Goal: Task Accomplishment & Management: Manage account settings

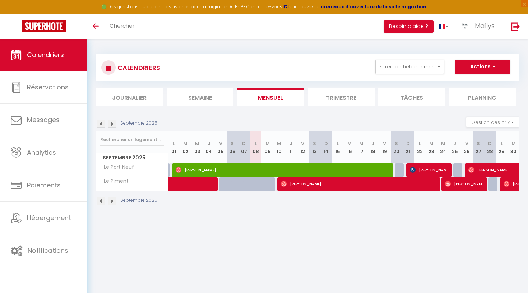
click at [34, 60] on link "Calendriers" at bounding box center [43, 55] width 87 height 32
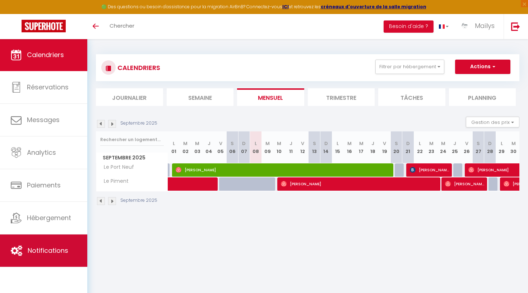
click at [43, 241] on link "Notifications" at bounding box center [43, 250] width 87 height 32
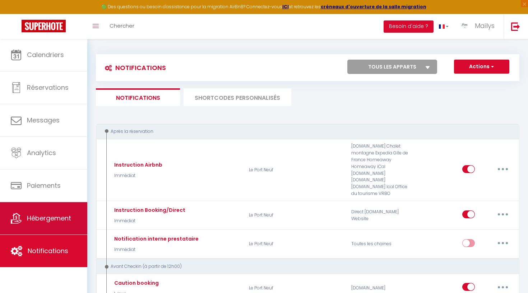
click at [44, 225] on link "Hébergement" at bounding box center [43, 218] width 87 height 32
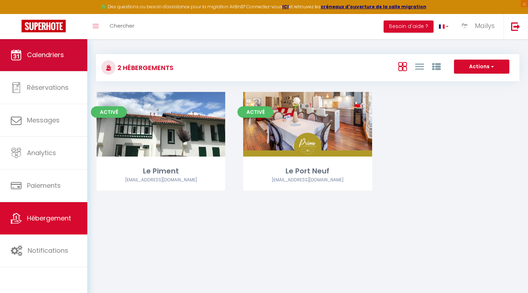
click at [52, 52] on span "Calendriers" at bounding box center [45, 54] width 37 height 9
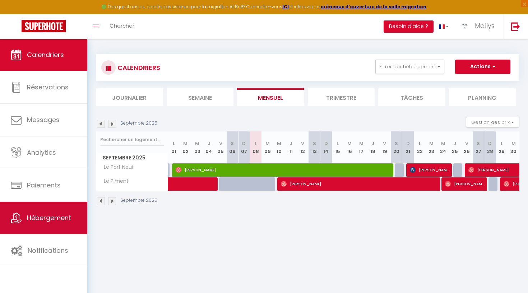
click at [49, 218] on span "Hébergement" at bounding box center [49, 217] width 44 height 9
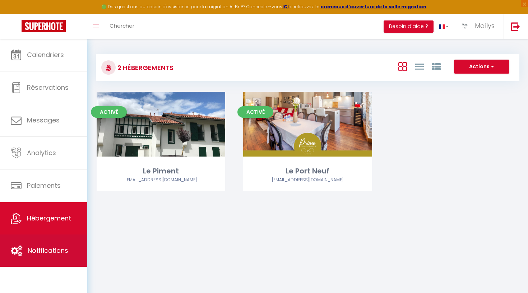
click at [57, 252] on span "Notifications" at bounding box center [48, 250] width 41 height 9
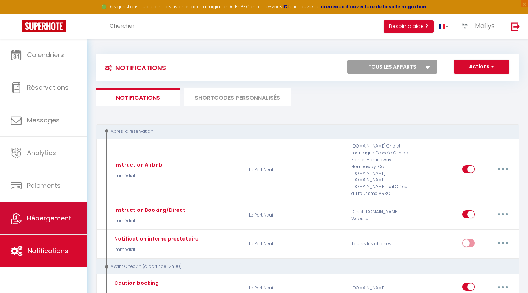
click at [60, 216] on span "Hébergement" at bounding box center [49, 218] width 44 height 9
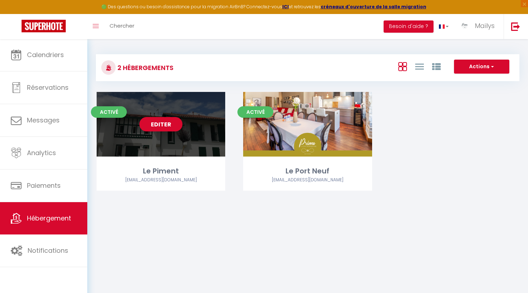
click at [168, 123] on link "Editer" at bounding box center [160, 124] width 43 height 14
select select "3"
select select "2"
select select "1"
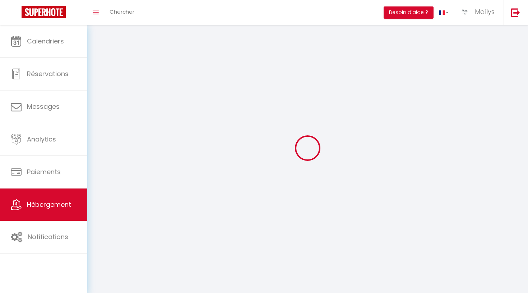
select select
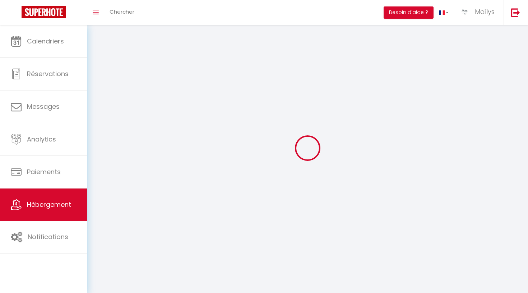
select select
checkbox input "false"
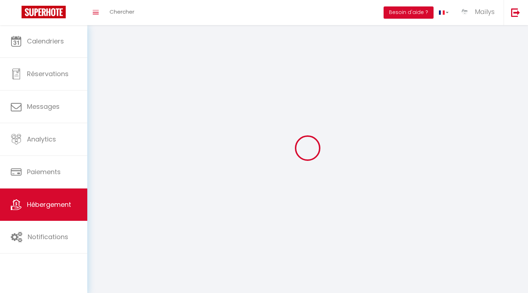
checkbox input "false"
select select
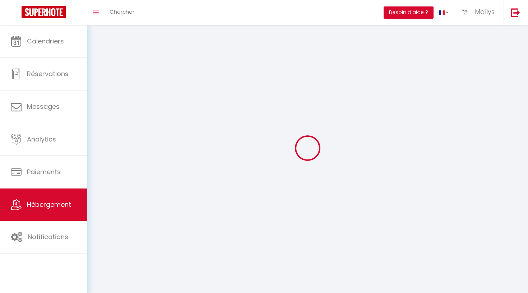
select select
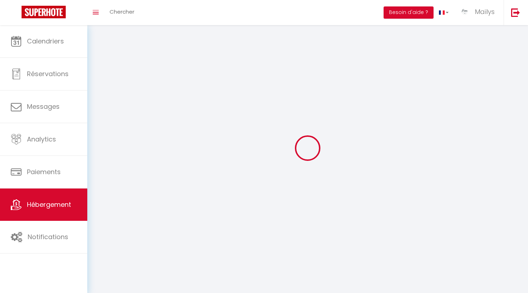
select select
checkbox input "false"
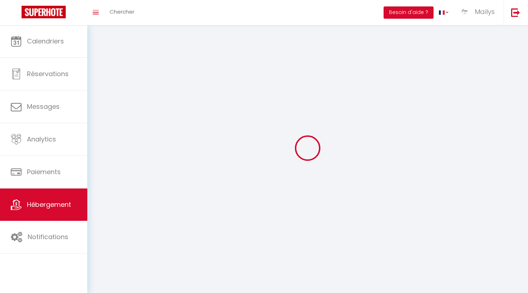
select select
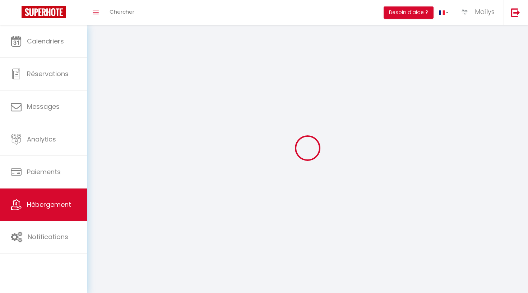
select select
checkbox input "false"
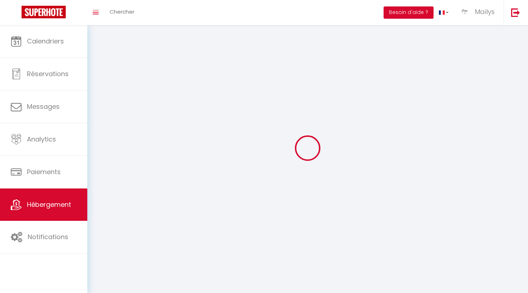
checkbox input "false"
select select
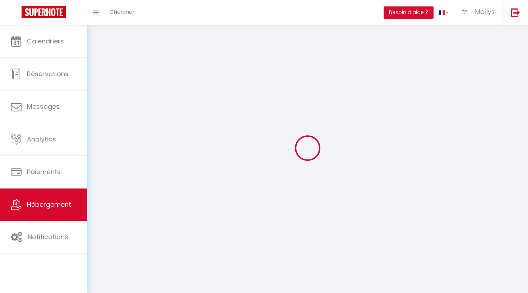
select select
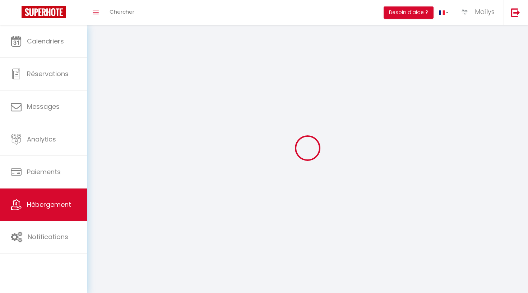
select select
checkbox input "false"
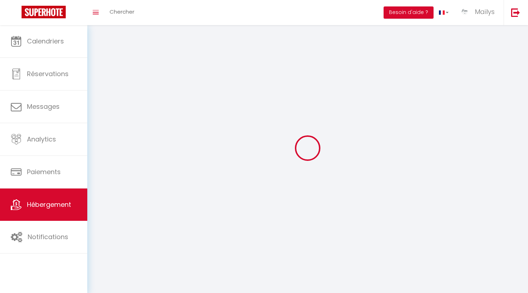
select select
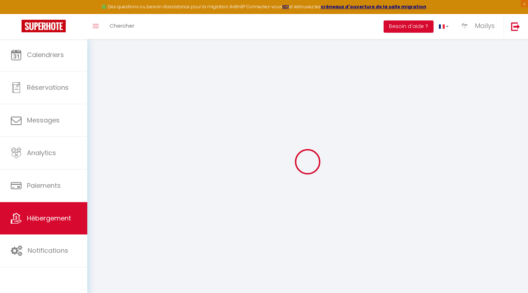
select select
checkbox input "true"
checkbox input "false"
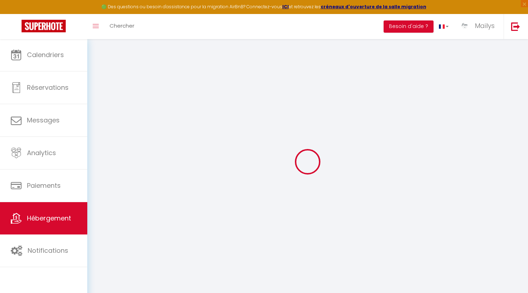
select select "16:00"
select select
select select "11:00"
select select "30"
select select "90"
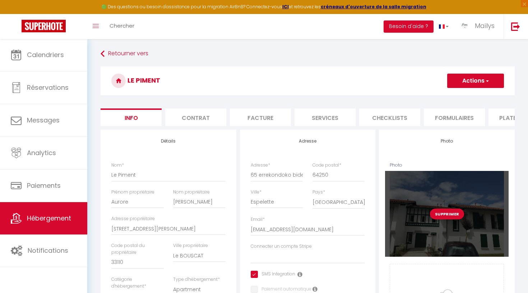
click at [445, 192] on div "Supprimer" at bounding box center [447, 213] width 124 height 85
select select
checkbox input "true"
checkbox input "false"
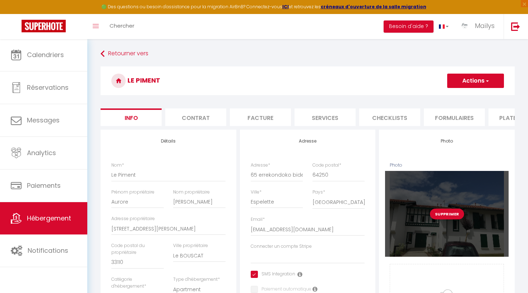
checkbox input "false"
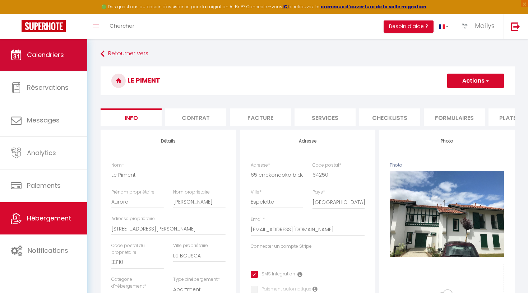
click at [50, 50] on link "Calendriers" at bounding box center [43, 55] width 87 height 32
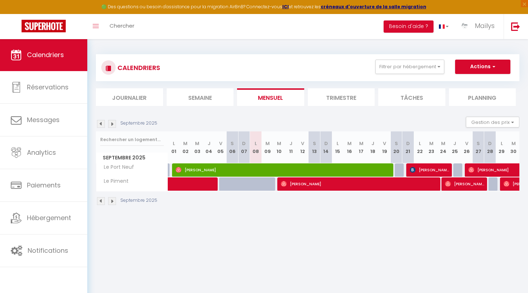
click at [352, 97] on li "Trimestre" at bounding box center [341, 97] width 67 height 18
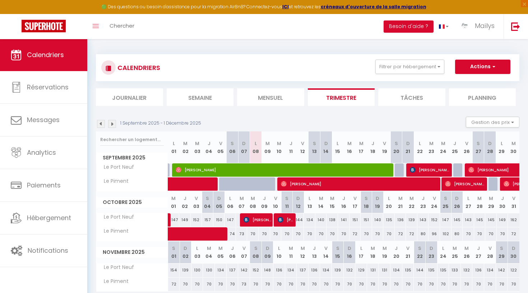
click at [195, 182] on span at bounding box center [209, 184] width 66 height 14
select select "OK"
select select "0"
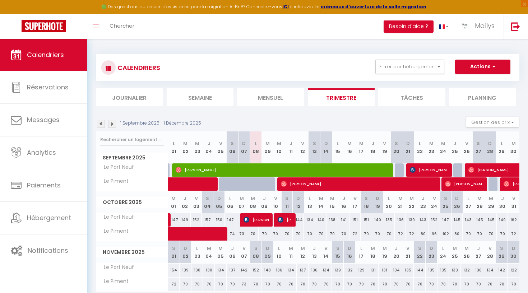
select select "1"
select select
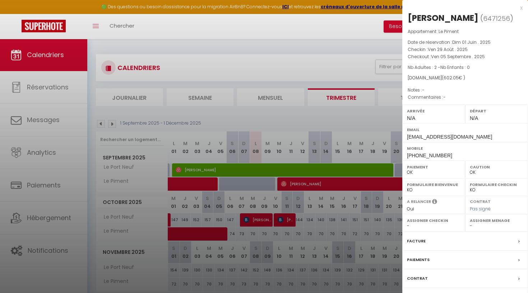
click at [308, 234] on div at bounding box center [264, 146] width 528 height 293
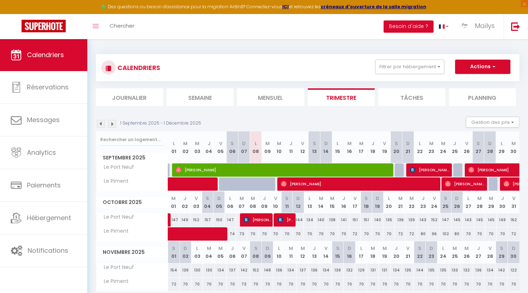
click at [479, 170] on span "[PERSON_NAME]" at bounding box center [509, 170] width 83 height 14
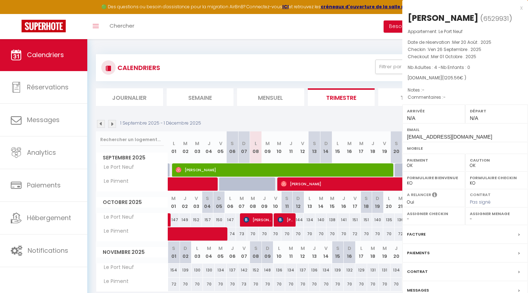
select select "KO"
select select "49103"
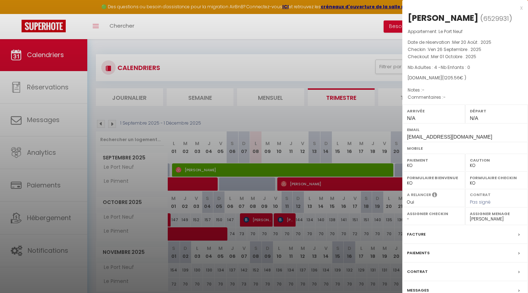
click at [327, 206] on div at bounding box center [264, 146] width 528 height 293
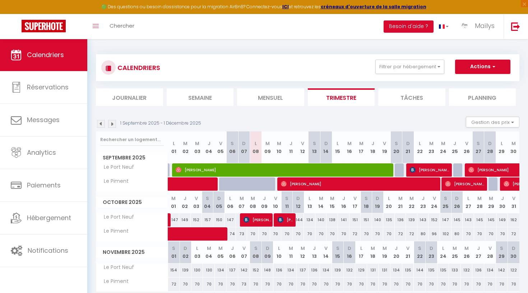
click at [240, 220] on div at bounding box center [245, 220] width 11 height 14
click at [256, 220] on span "[PERSON_NAME]" at bounding box center [257, 220] width 28 height 14
select select "OK"
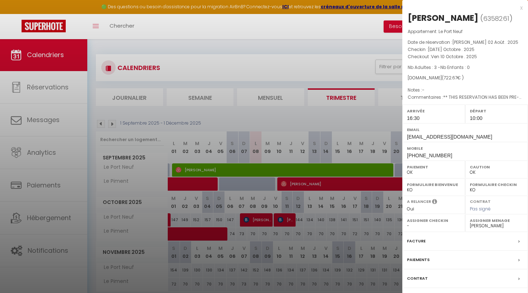
click at [307, 237] on div at bounding box center [264, 146] width 528 height 293
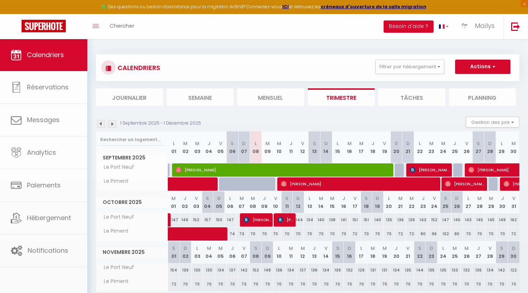
click at [279, 219] on body "🟢 Des questions ou besoin d'assistance pour la migration AirBnB? Connectez-vous…" at bounding box center [264, 185] width 528 height 293
click at [487, 167] on span "[PERSON_NAME]" at bounding box center [509, 170] width 83 height 14
select select "KO"
select select "0"
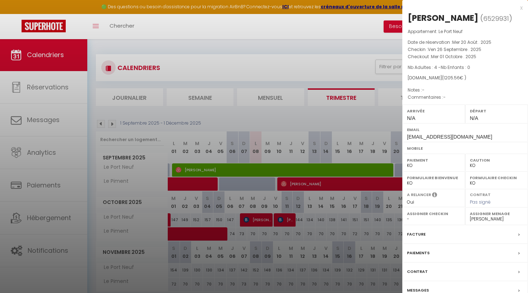
click at [321, 233] on div at bounding box center [264, 146] width 528 height 293
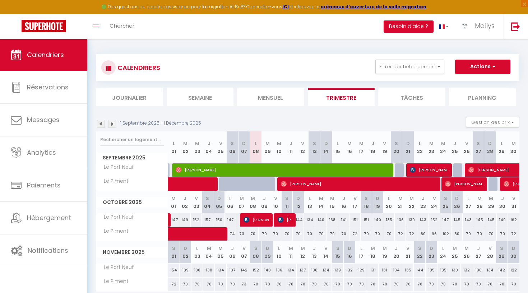
select select "OK"
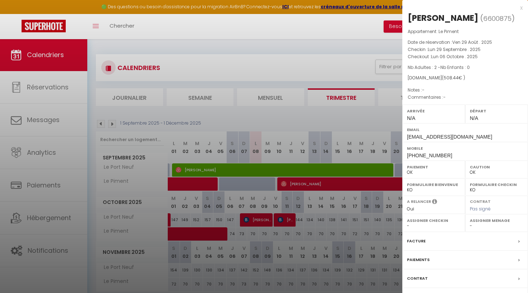
click at [520, 8] on div "x" at bounding box center [462, 8] width 120 height 9
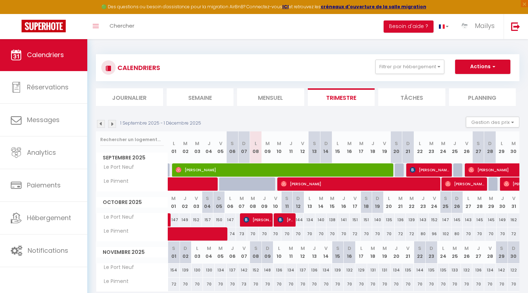
click at [197, 237] on span at bounding box center [217, 234] width 83 height 14
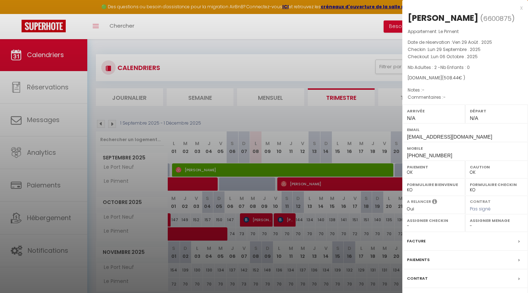
click at [258, 224] on div at bounding box center [264, 146] width 528 height 293
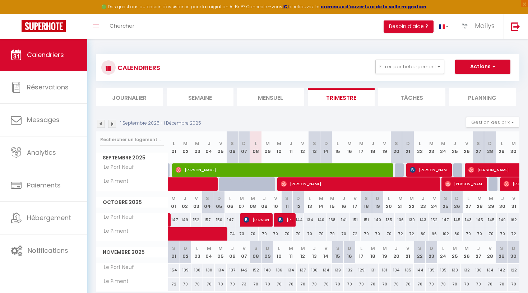
click at [263, 224] on span "[PERSON_NAME]" at bounding box center [257, 220] width 28 height 14
select select "49103"
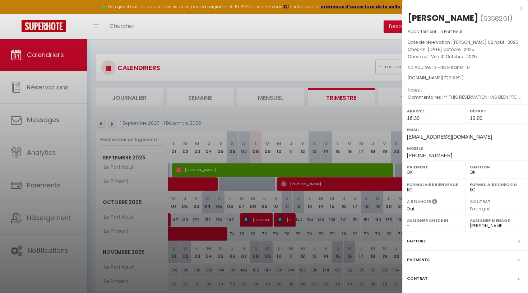
click at [291, 253] on div at bounding box center [264, 146] width 528 height 293
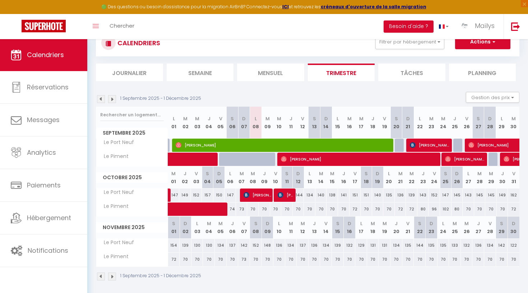
scroll to position [25, 0]
